Goal: Book appointment/travel/reservation

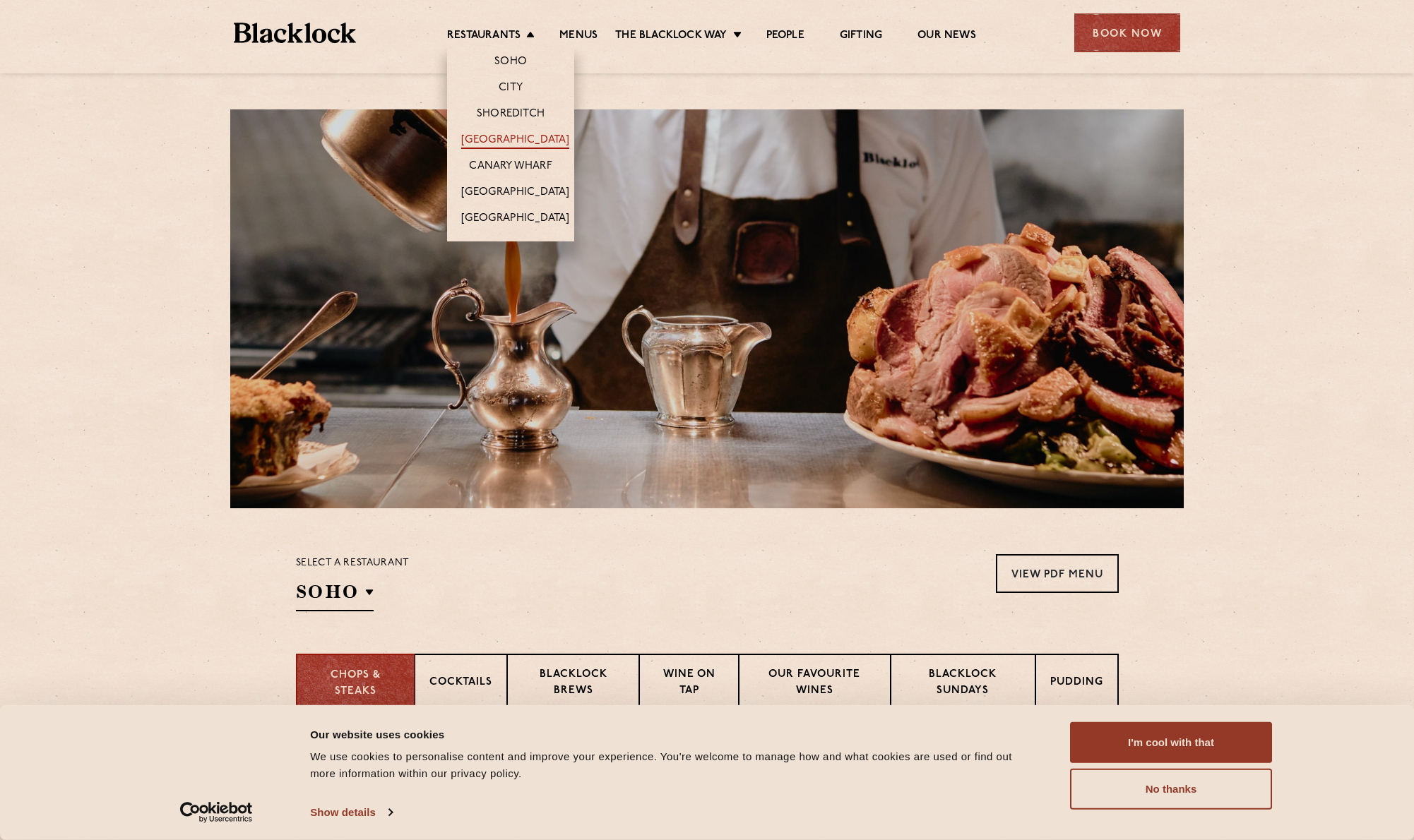
click at [512, 139] on link "[GEOGRAPHIC_DATA]" at bounding box center [514, 141] width 108 height 16
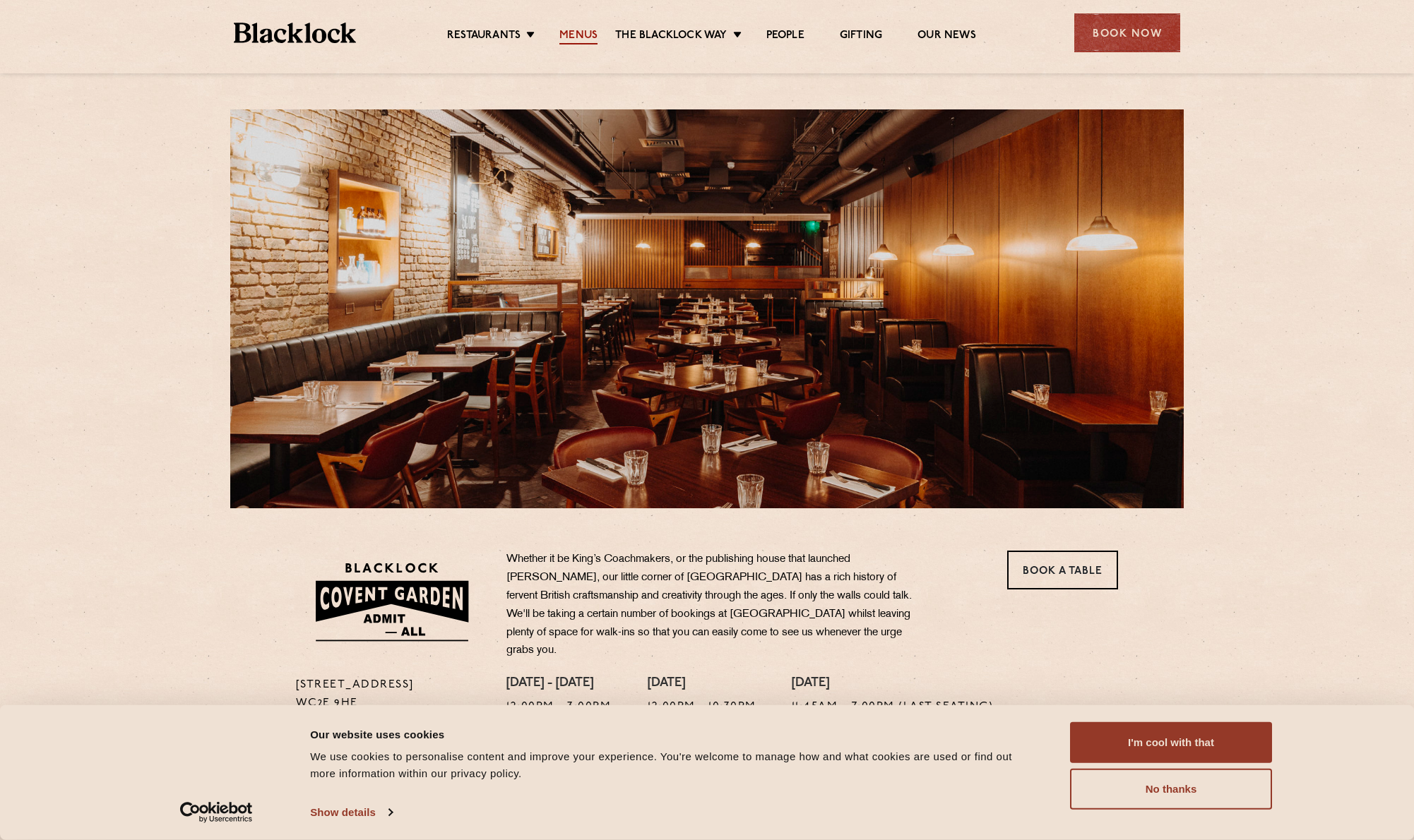
click at [582, 40] on link "Menus" at bounding box center [578, 37] width 38 height 16
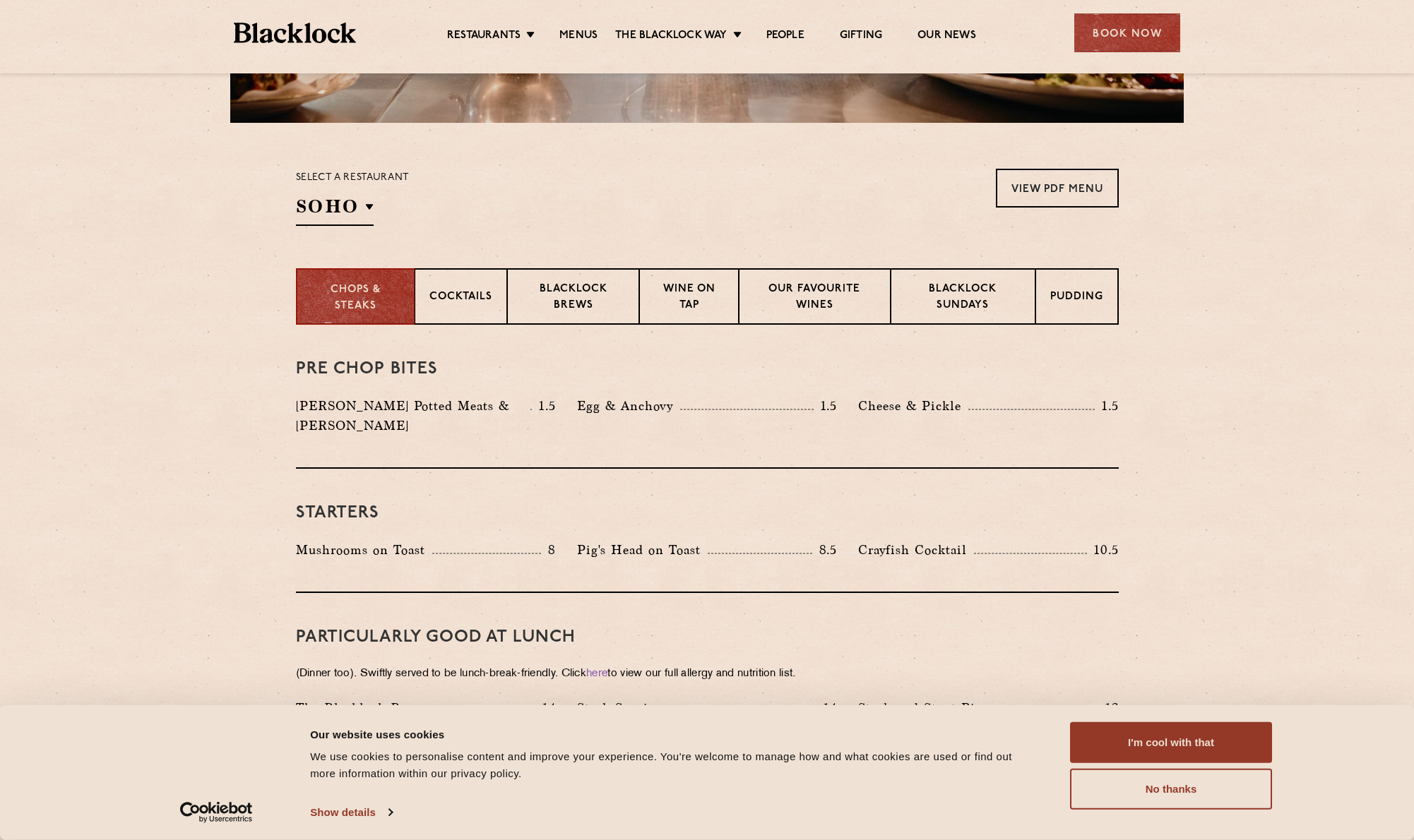
scroll to position [388, 0]
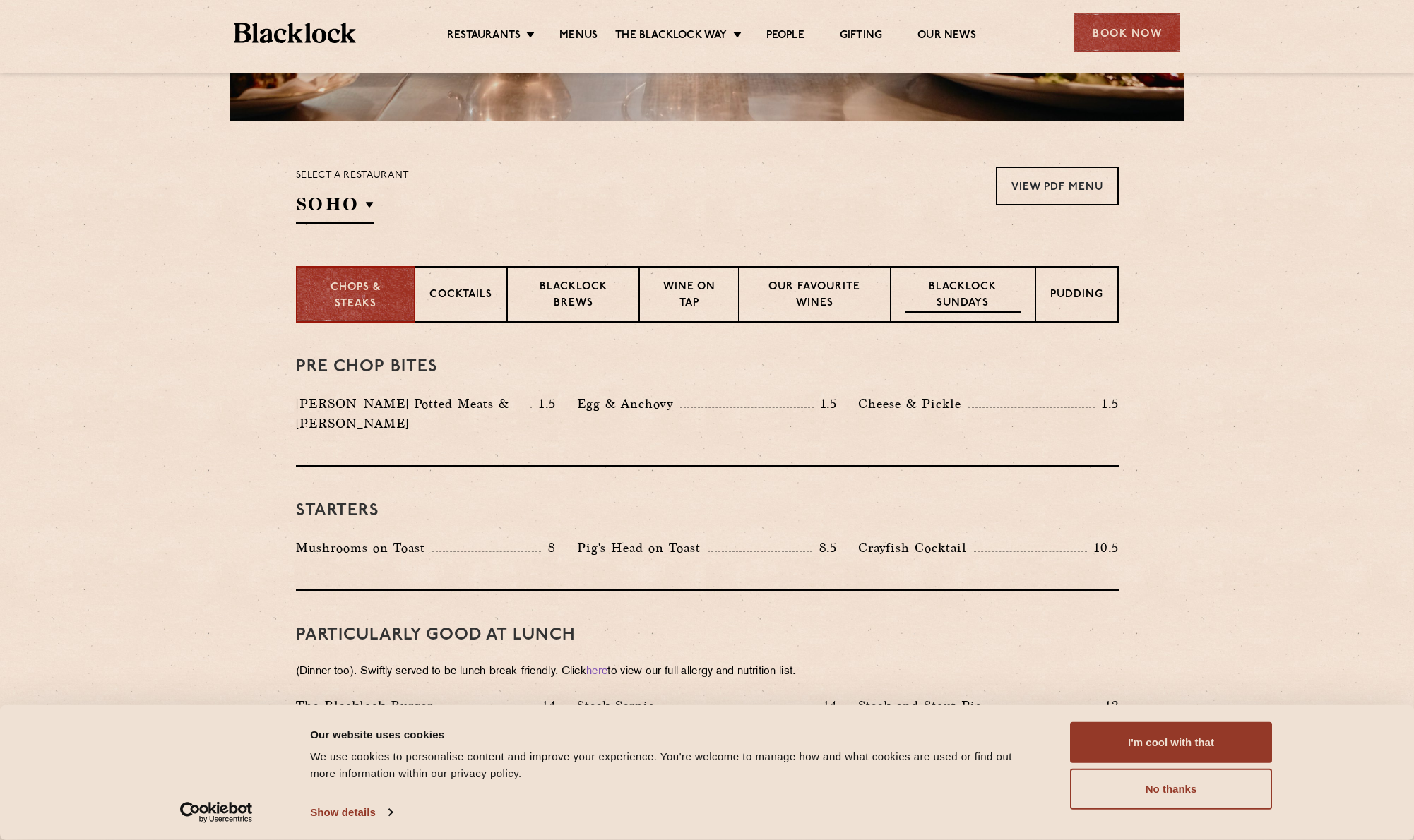
click at [963, 300] on p "Blacklock Sundays" at bounding box center [962, 296] width 115 height 34
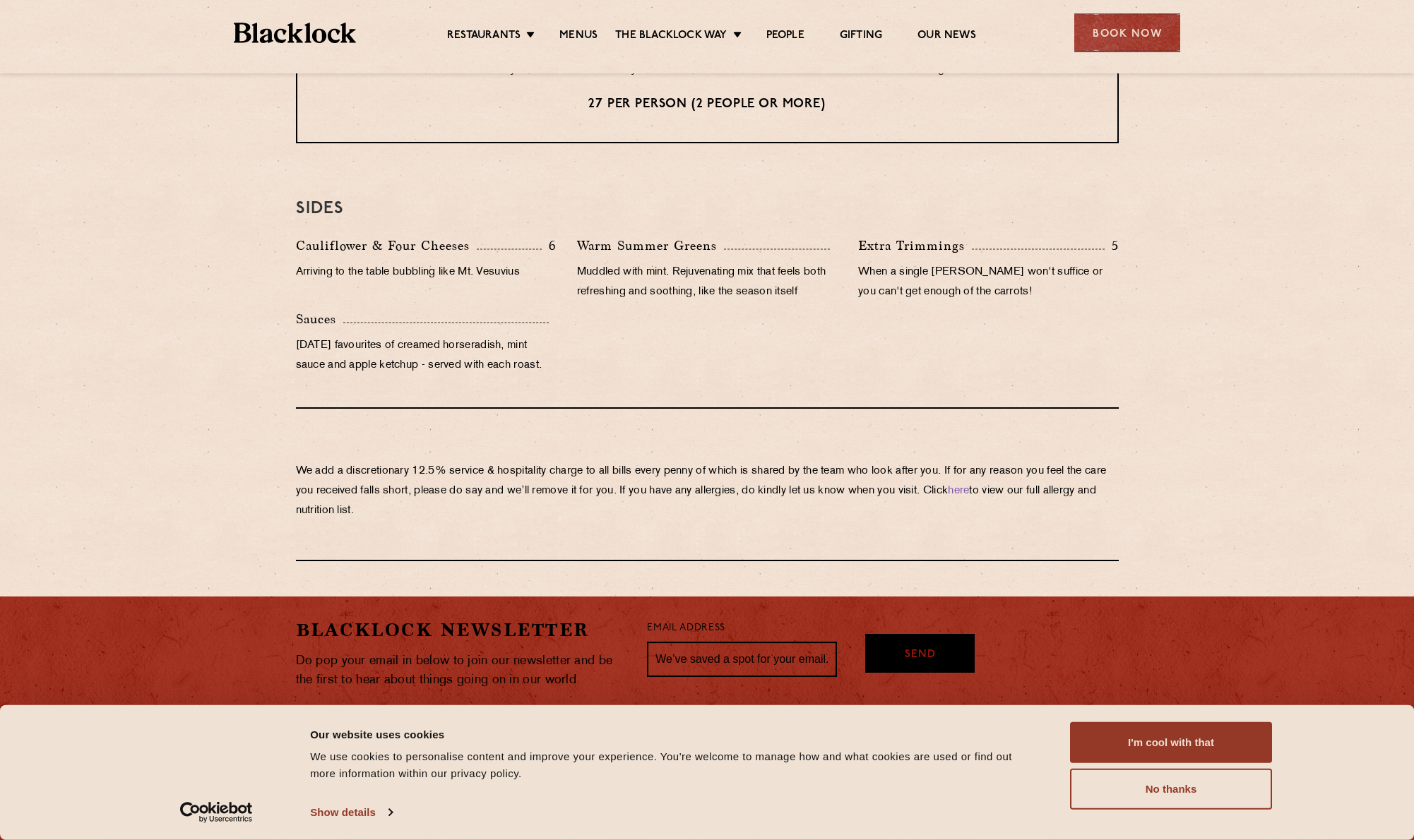
scroll to position [1297, 0]
click at [1122, 23] on div "Book Now" at bounding box center [1127, 33] width 106 height 39
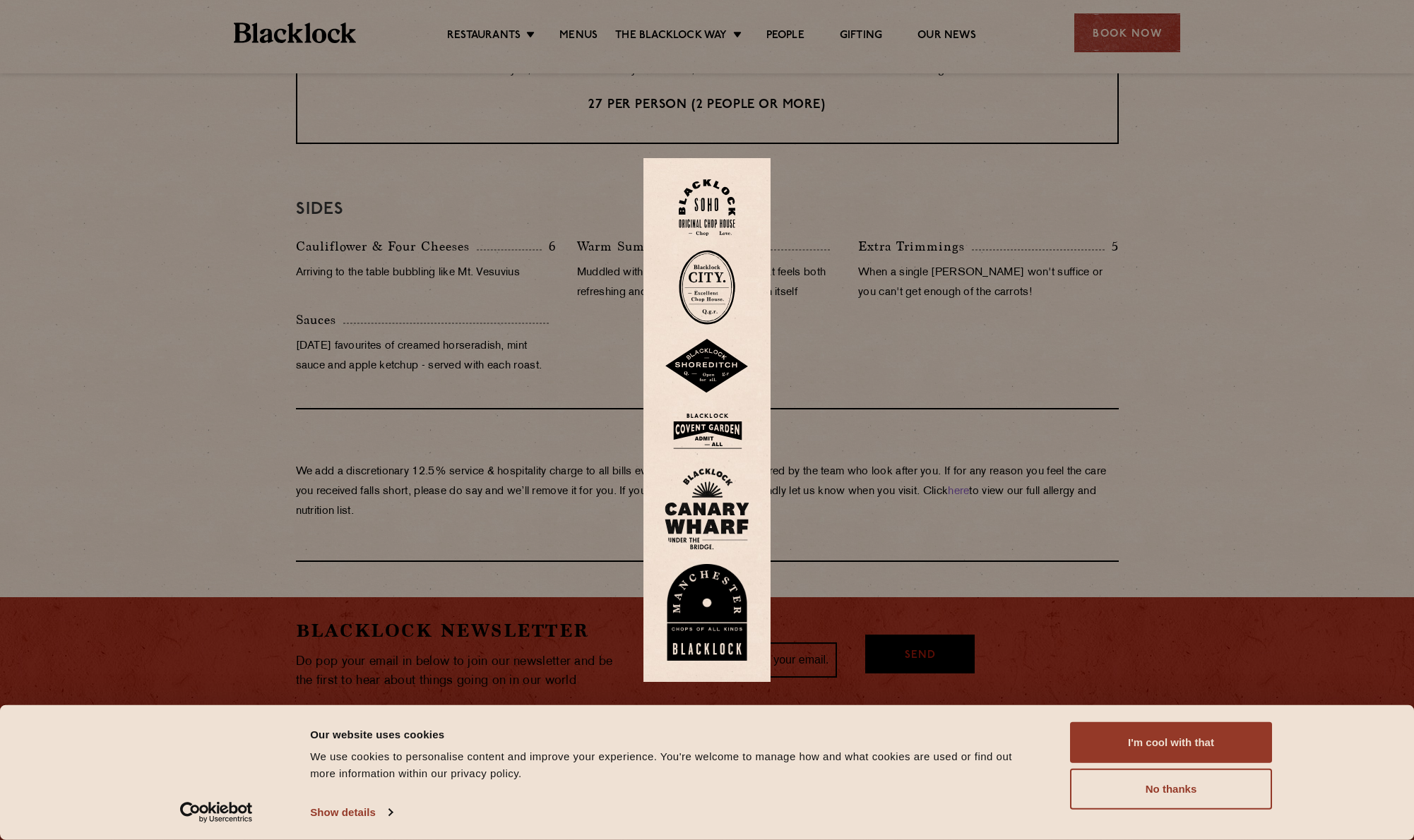
click at [716, 425] on img at bounding box center [707, 431] width 84 height 46
